Goal: Find specific page/section

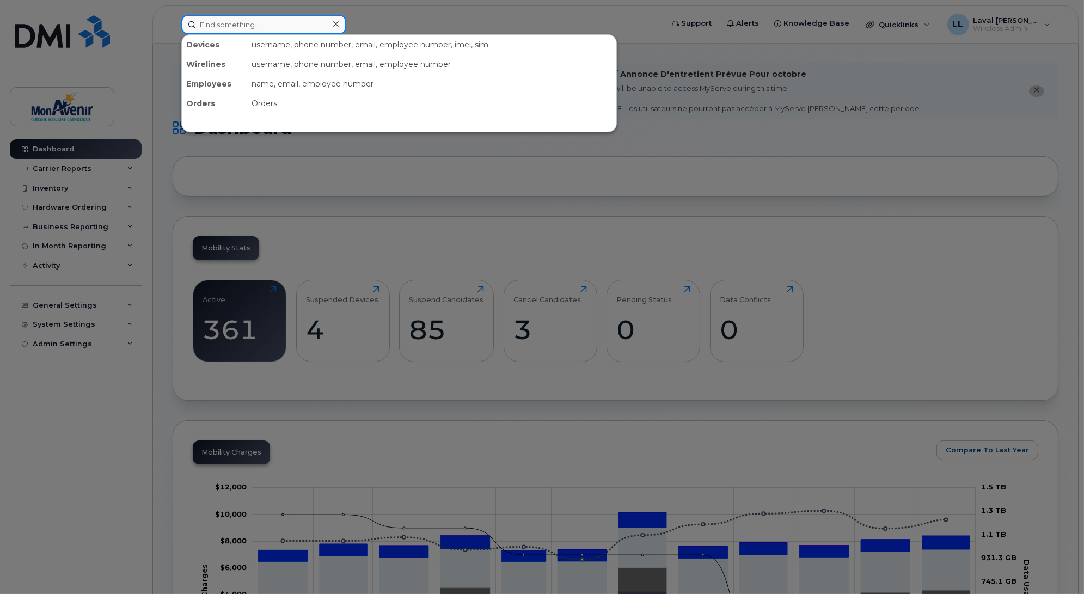
click at [225, 24] on input at bounding box center [263, 25] width 165 height 20
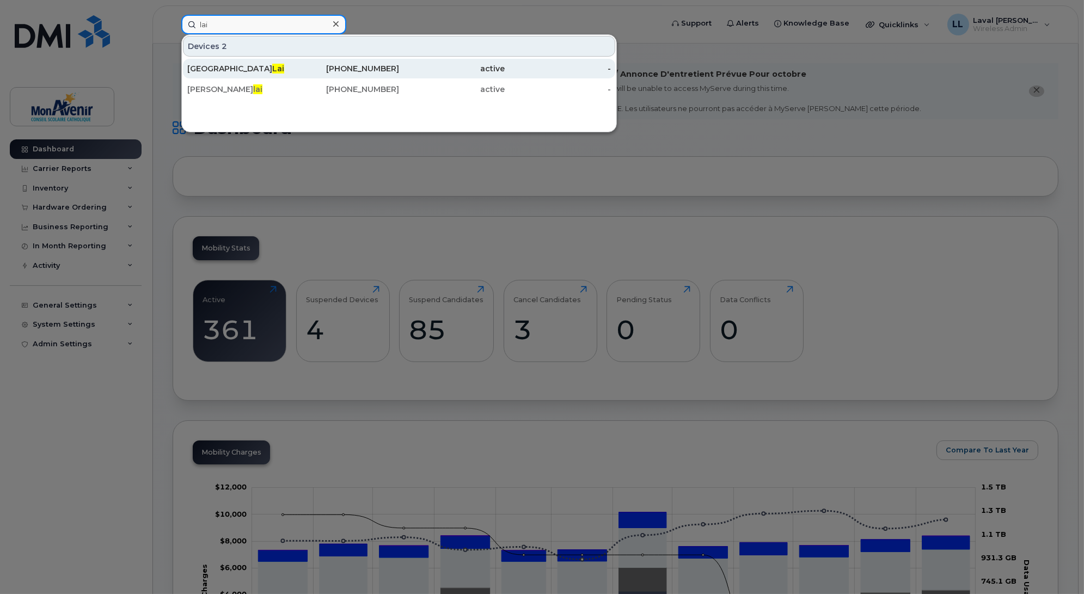
type input "lai"
click at [207, 67] on div "Laval Lai" at bounding box center [240, 68] width 106 height 11
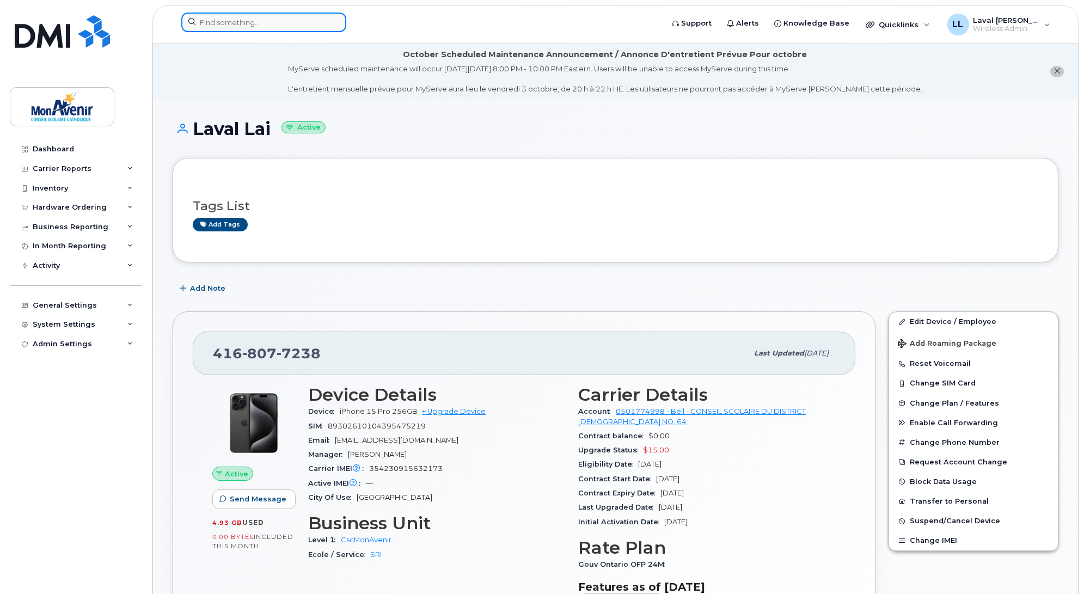
click at [241, 20] on input at bounding box center [263, 23] width 165 height 20
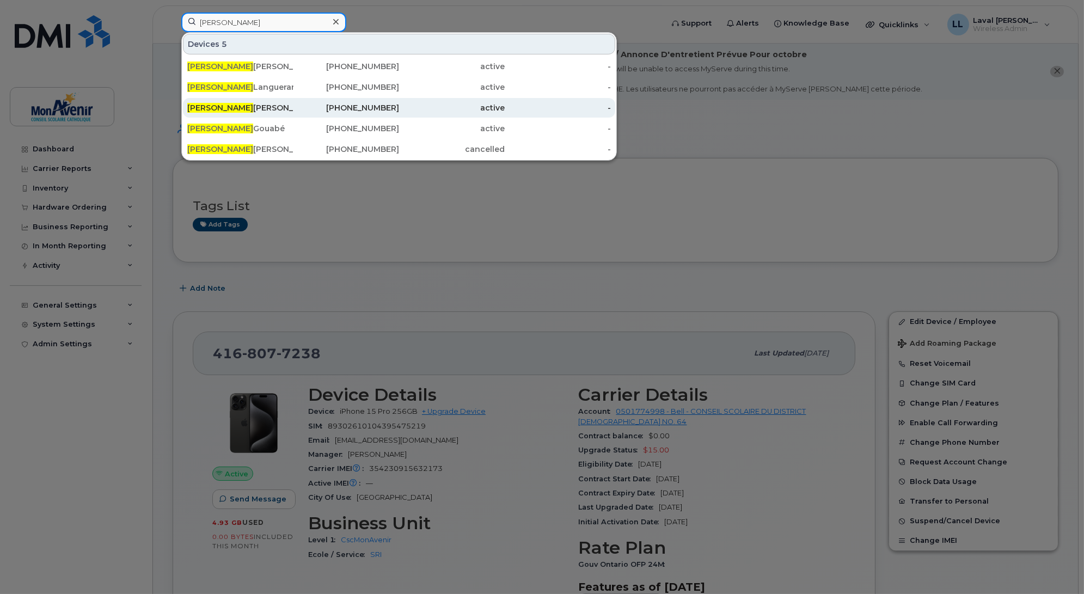
type input "patrick"
click at [219, 101] on div "Patrick Liu" at bounding box center [240, 108] width 106 height 20
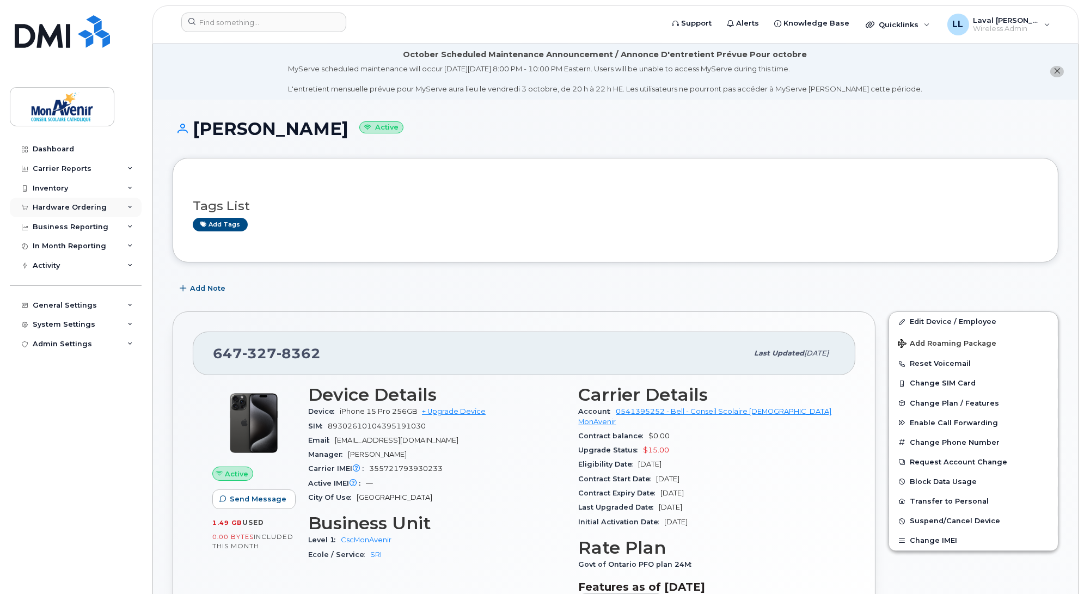
click at [60, 204] on div "Hardware Ordering" at bounding box center [70, 207] width 74 height 9
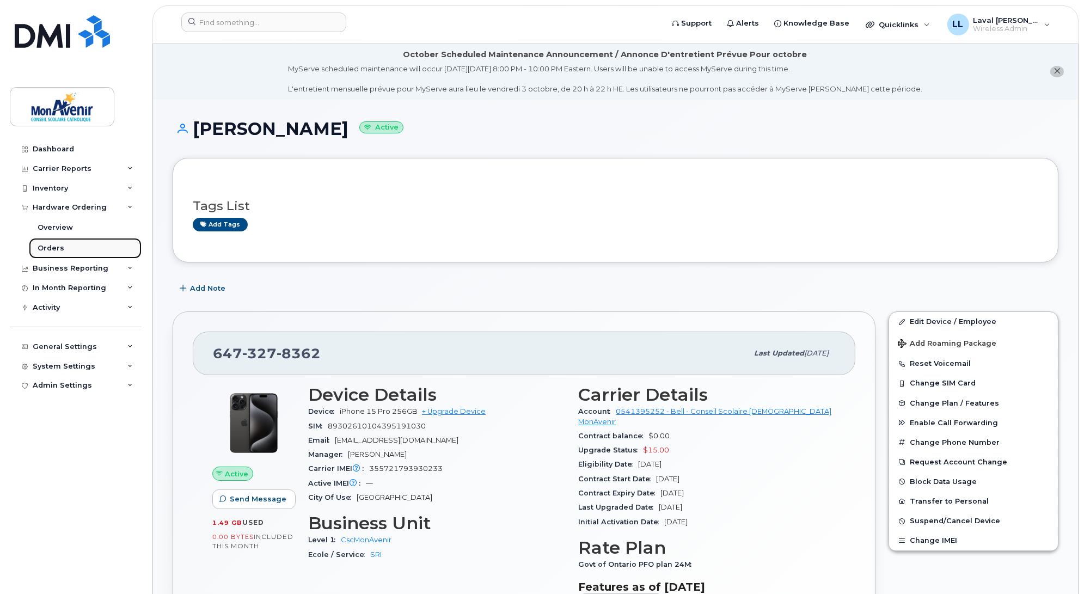
click at [55, 245] on div "Orders" at bounding box center [51, 248] width 27 height 10
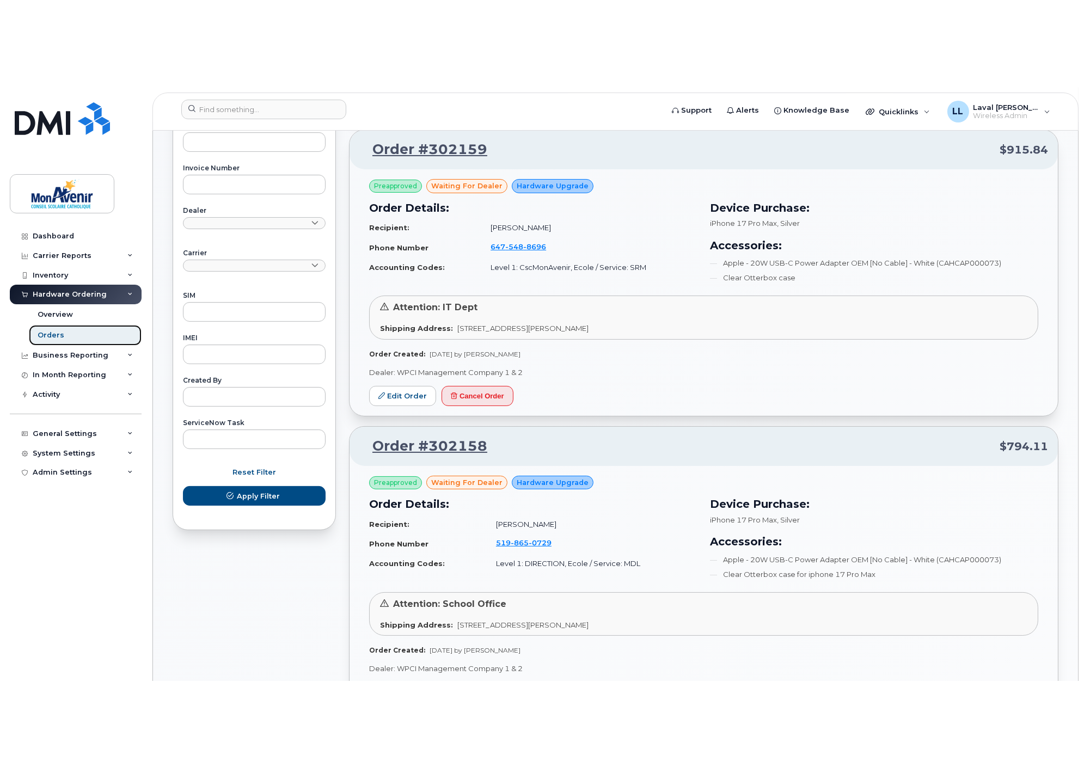
scroll to position [544, 0]
